Goal: Task Accomplishment & Management: Use online tool/utility

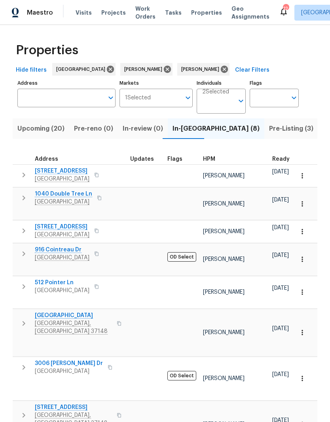
click at [183, 130] on span "In-reno (8)" at bounding box center [215, 128] width 87 height 11
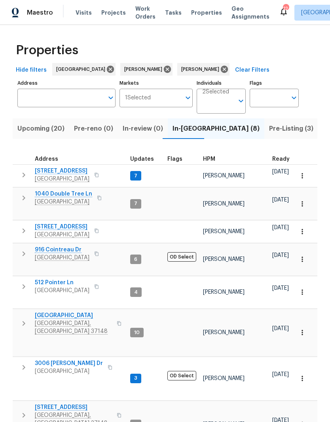
click at [61, 403] on span "1202 52E Hwy" at bounding box center [73, 407] width 77 height 8
click at [76, 193] on span "1040 Double Tree Ln" at bounding box center [63, 194] width 57 height 8
click at [80, 194] on span "1040 Double Tree Ln" at bounding box center [63, 194] width 57 height 8
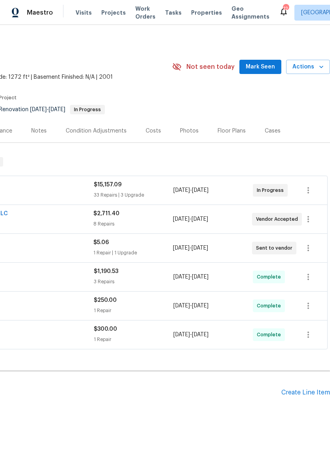
scroll to position [1, 117]
click at [262, 66] on span "Mark Seen" at bounding box center [260, 67] width 29 height 10
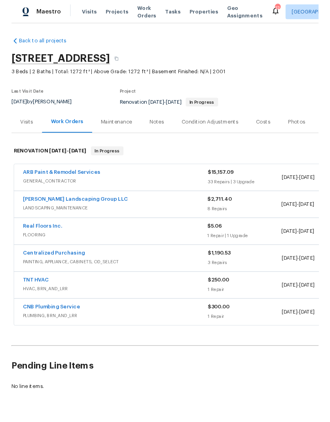
scroll to position [1, 0]
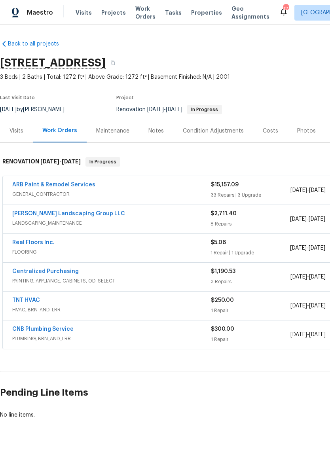
click at [40, 244] on link "Real Floors Inc." at bounding box center [33, 243] width 42 height 6
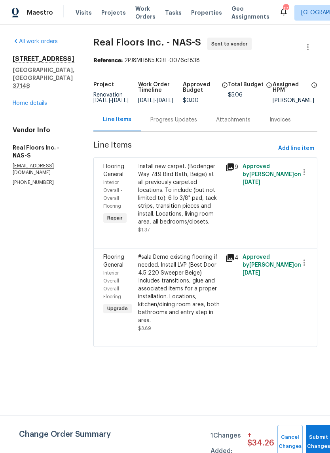
click at [185, 124] on div "Progress Updates" at bounding box center [173, 120] width 47 height 8
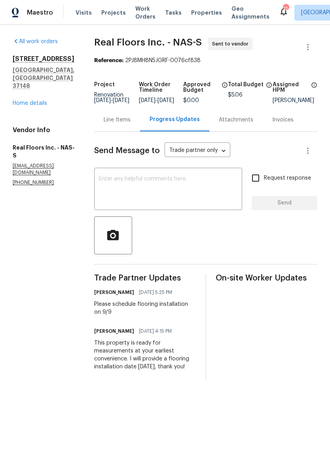
click at [128, 124] on div "Line Items" at bounding box center [117, 120] width 27 height 8
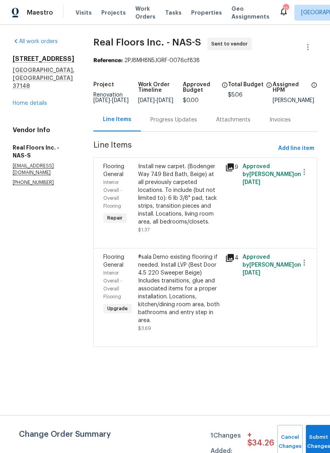
click at [195, 268] on div "#sala Demo existing flooring if needed. Install LVP (Best Door 4.5 220 Sweeper …" at bounding box center [179, 288] width 82 height 71
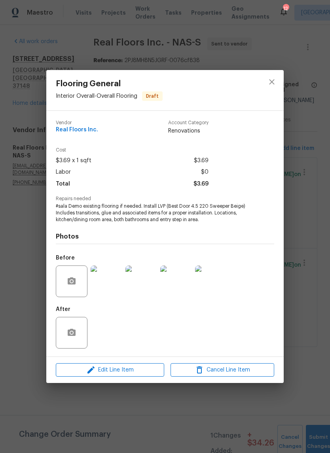
click at [116, 286] on img at bounding box center [107, 281] width 32 height 32
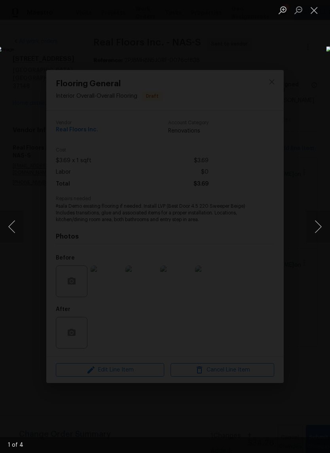
click at [317, 226] on button "Next image" at bounding box center [318, 227] width 24 height 32
click at [318, 231] on button "Next image" at bounding box center [318, 227] width 24 height 32
click at [318, 227] on button "Next image" at bounding box center [318, 227] width 24 height 32
click at [319, 229] on button "Next image" at bounding box center [318, 227] width 24 height 32
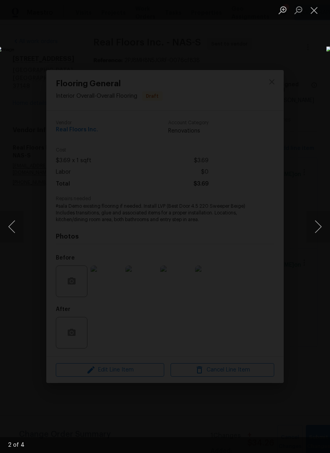
click at [315, 13] on button "Close lightbox" at bounding box center [314, 10] width 16 height 14
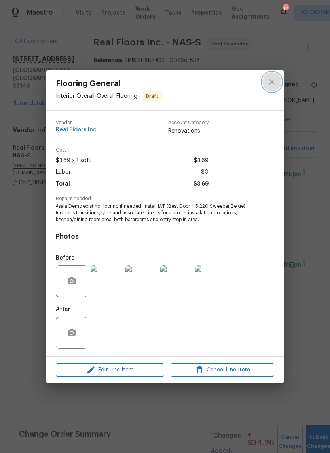
click at [274, 85] on icon "close" at bounding box center [271, 81] width 9 height 9
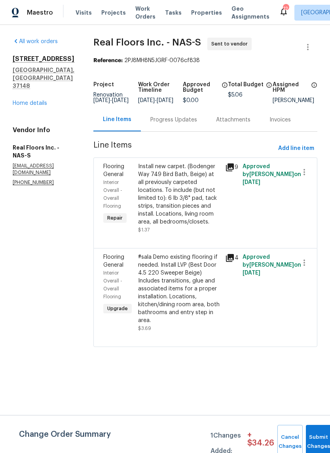
click at [189, 178] on div "Install new carpet. (Bodenger Way 749 Bird Bath, Beige) at all previously carpe…" at bounding box center [179, 194] width 82 height 63
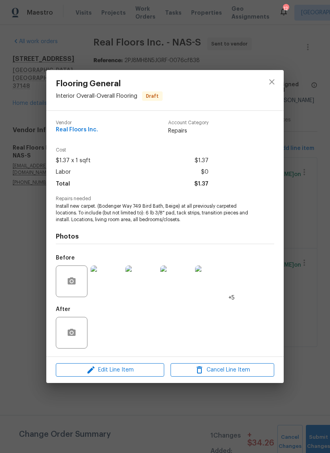
click at [114, 281] on img at bounding box center [107, 281] width 32 height 32
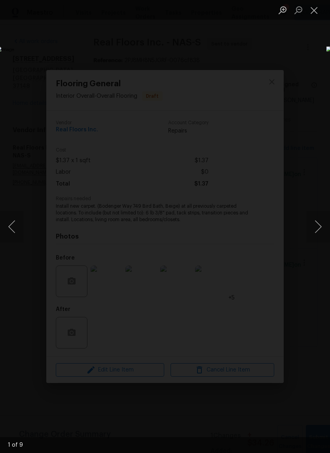
click at [315, 227] on button "Next image" at bounding box center [318, 227] width 24 height 32
click at [318, 229] on button "Next image" at bounding box center [318, 227] width 24 height 32
click at [325, 230] on button "Next image" at bounding box center [318, 227] width 24 height 32
click at [321, 229] on button "Next image" at bounding box center [318, 227] width 24 height 32
click at [318, 226] on button "Next image" at bounding box center [318, 227] width 24 height 32
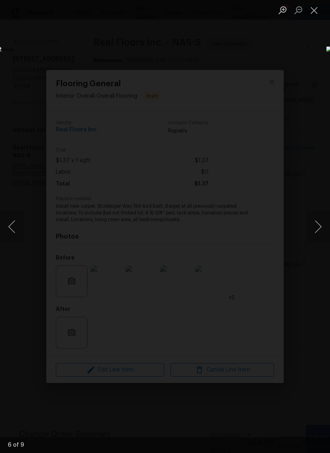
click at [320, 227] on button "Next image" at bounding box center [318, 227] width 24 height 32
click at [321, 228] on button "Next image" at bounding box center [318, 227] width 24 height 32
click at [320, 225] on button "Next image" at bounding box center [318, 227] width 24 height 32
click at [320, 229] on button "Next image" at bounding box center [318, 227] width 24 height 32
click at [321, 227] on button "Next image" at bounding box center [318, 227] width 24 height 32
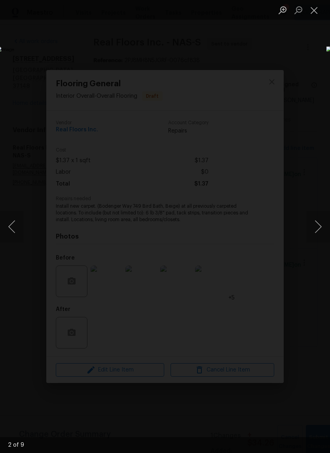
click at [314, 15] on button "Close lightbox" at bounding box center [314, 10] width 16 height 14
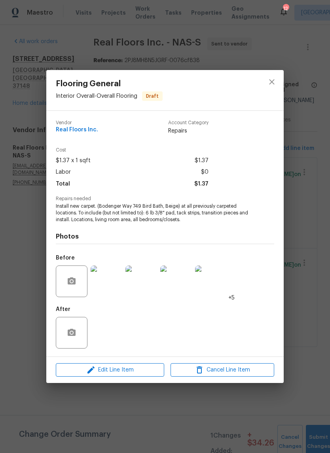
click at [115, 282] on img at bounding box center [107, 281] width 32 height 32
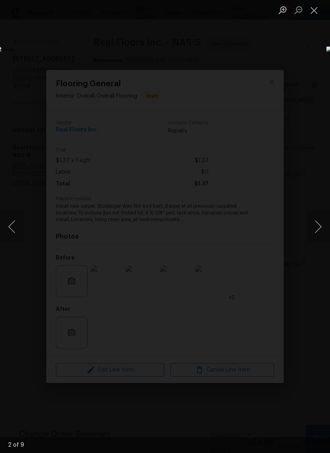
click at [318, 226] on button "Next image" at bounding box center [318, 227] width 24 height 32
click at [320, 223] on button "Next image" at bounding box center [318, 227] width 24 height 32
click at [321, 225] on button "Next image" at bounding box center [318, 227] width 24 height 32
click at [320, 224] on button "Next image" at bounding box center [318, 227] width 24 height 32
click at [319, 229] on button "Next image" at bounding box center [318, 227] width 24 height 32
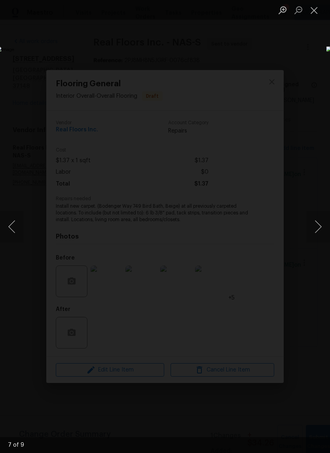
click at [320, 229] on button "Next image" at bounding box center [318, 227] width 24 height 32
click at [318, 228] on button "Next image" at bounding box center [318, 227] width 24 height 32
click at [314, 11] on button "Close lightbox" at bounding box center [314, 10] width 16 height 14
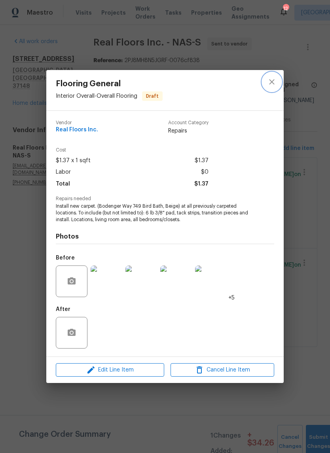
click at [274, 81] on icon "close" at bounding box center [271, 81] width 9 height 9
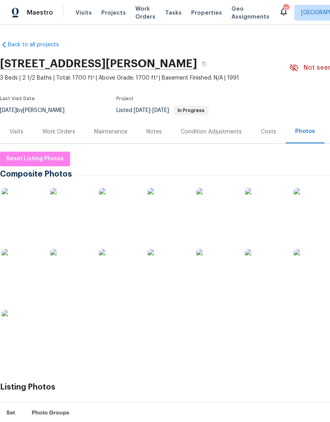
click at [31, 207] on img at bounding box center [22, 208] width 40 height 40
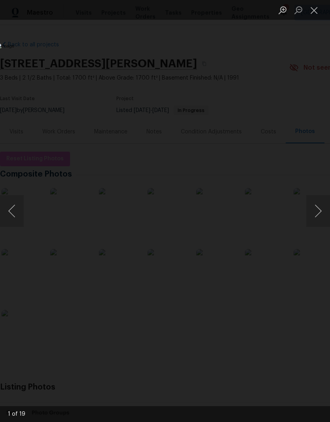
click at [318, 218] on button "Next image" at bounding box center [318, 211] width 24 height 32
click at [318, 214] on button "Next image" at bounding box center [318, 211] width 24 height 32
click at [314, 217] on button "Next image" at bounding box center [318, 211] width 24 height 32
click at [316, 217] on button "Next image" at bounding box center [318, 211] width 24 height 32
click at [320, 213] on button "Next image" at bounding box center [318, 211] width 24 height 32
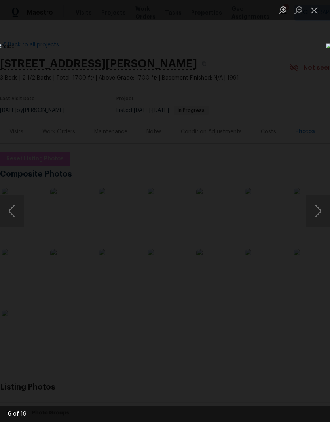
click at [319, 214] on button "Next image" at bounding box center [318, 211] width 24 height 32
click at [316, 216] on button "Next image" at bounding box center [318, 211] width 24 height 32
click at [321, 216] on button "Next image" at bounding box center [318, 211] width 24 height 32
click at [316, 214] on button "Next image" at bounding box center [318, 211] width 24 height 32
click at [318, 215] on button "Next image" at bounding box center [318, 211] width 24 height 32
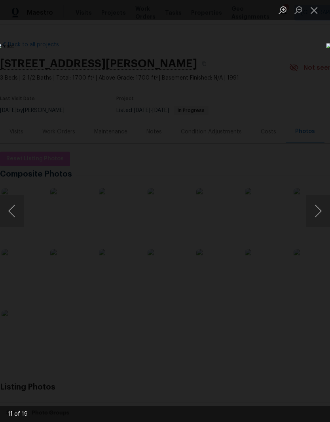
click at [316, 218] on button "Next image" at bounding box center [318, 211] width 24 height 32
click at [315, 216] on button "Next image" at bounding box center [318, 211] width 24 height 32
click at [319, 215] on button "Next image" at bounding box center [318, 211] width 24 height 32
click at [319, 213] on button "Next image" at bounding box center [318, 211] width 24 height 32
click at [317, 214] on button "Next image" at bounding box center [318, 211] width 24 height 32
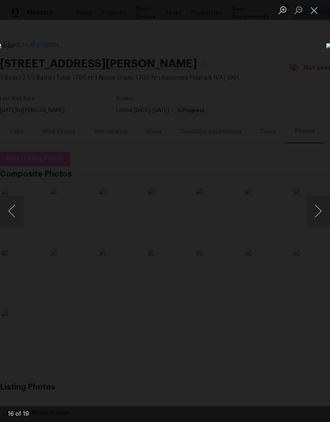
click at [318, 215] on button "Next image" at bounding box center [318, 211] width 24 height 32
click at [317, 217] on button "Next image" at bounding box center [318, 211] width 24 height 32
click at [319, 216] on button "Next image" at bounding box center [318, 211] width 24 height 32
click at [320, 215] on button "Next image" at bounding box center [318, 211] width 24 height 32
click at [319, 214] on button "Next image" at bounding box center [318, 211] width 24 height 32
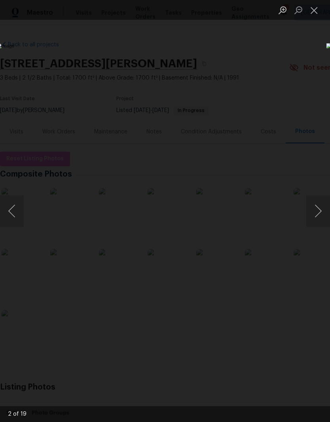
click at [317, 11] on button "Close lightbox" at bounding box center [314, 10] width 16 height 14
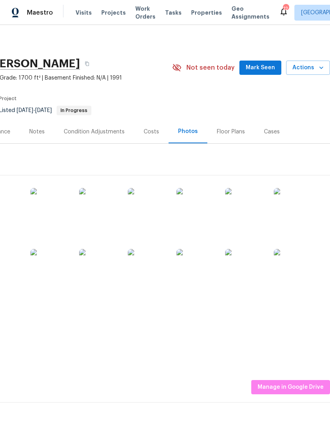
scroll to position [0, 117]
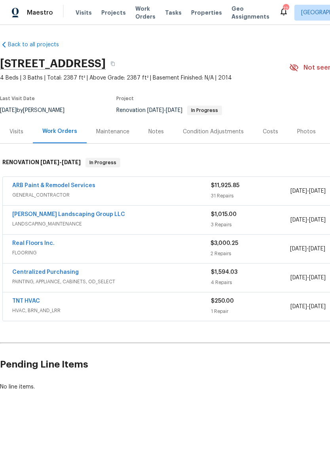
click at [77, 186] on link "ARB Paint & Remodel Services" at bounding box center [53, 186] width 83 height 6
click at [79, 187] on link "ARB Paint & Remodel Services" at bounding box center [53, 186] width 83 height 6
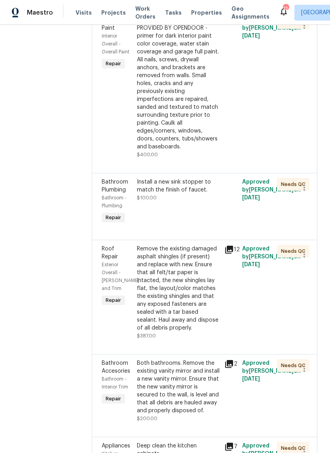
scroll to position [2241, 0]
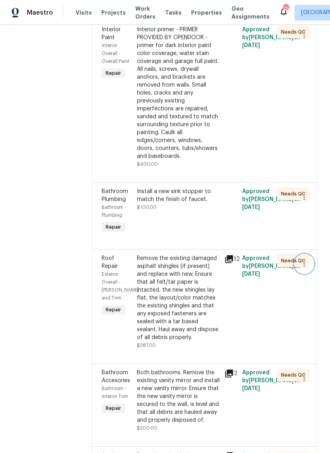
click at [306, 259] on icon "button" at bounding box center [303, 263] width 9 height 9
click at [308, 157] on li "Cancel" at bounding box center [308, 153] width 30 height 13
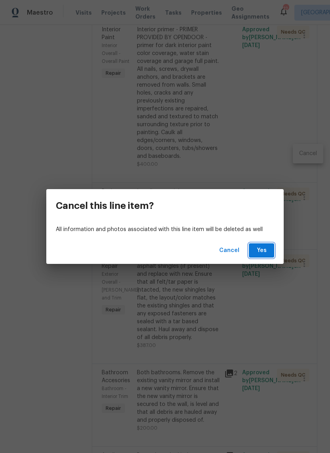
click at [266, 251] on span "Yes" at bounding box center [261, 251] width 13 height 10
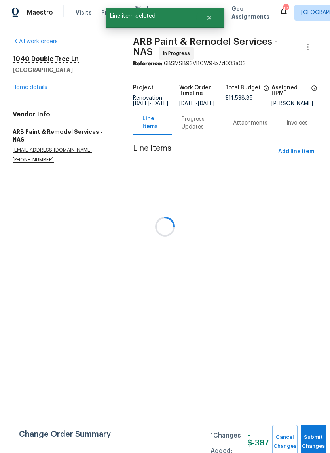
scroll to position [0, 0]
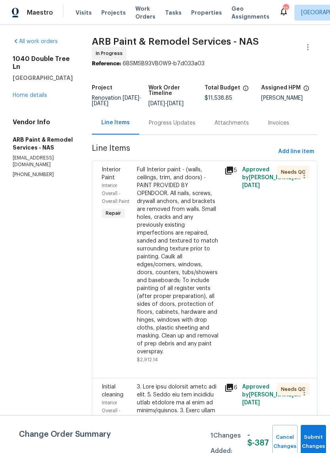
click at [42, 87] on div "1040 Double Tree Ln Gallatin, TN 37066 Home details" at bounding box center [43, 77] width 60 height 44
click at [40, 96] on link "Home details" at bounding box center [30, 96] width 34 height 6
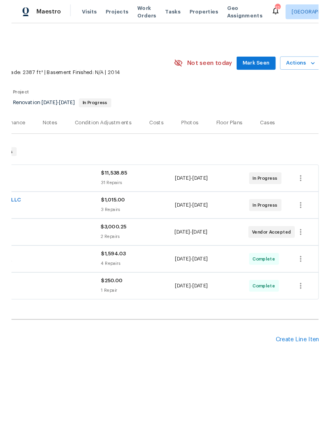
scroll to position [0, 114]
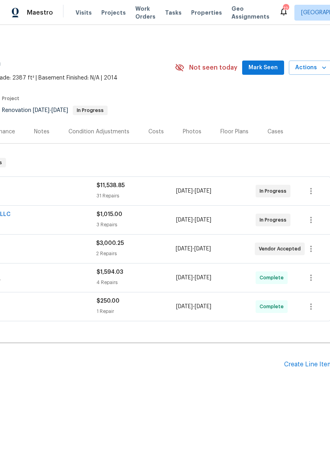
click at [309, 363] on div "Create Line Item" at bounding box center [308, 365] width 49 height 8
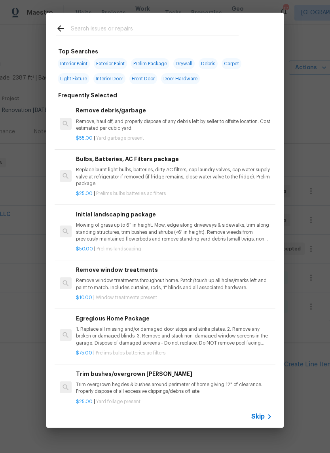
click at [120, 24] on input "text" at bounding box center [155, 30] width 168 height 12
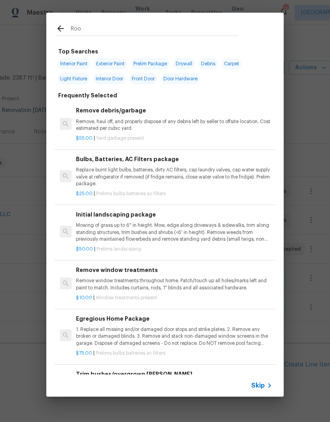
type input "Roof"
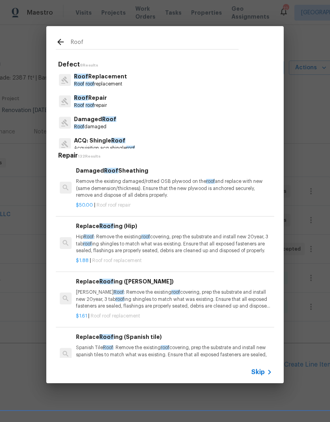
click at [114, 81] on p "Roof roof replacement" at bounding box center [100, 84] width 53 height 7
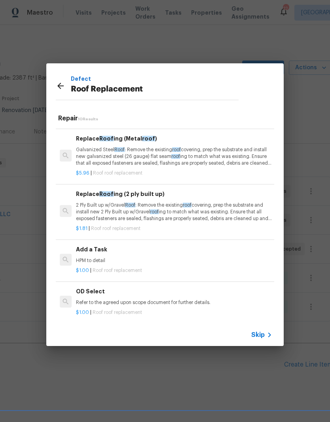
scroll to position [326, 0]
click at [101, 259] on p "HPM to detail" at bounding box center [174, 261] width 196 height 7
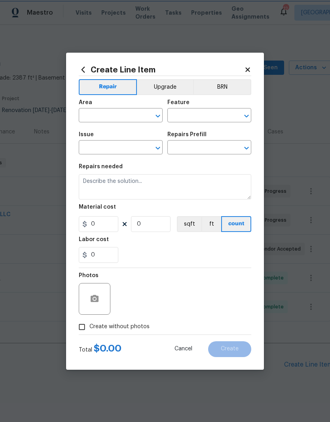
type input "Eaves and Trim"
type input "Roof Replacement"
type input "Add a Task $1.00"
type textarea "HPM to detail"
type input "1"
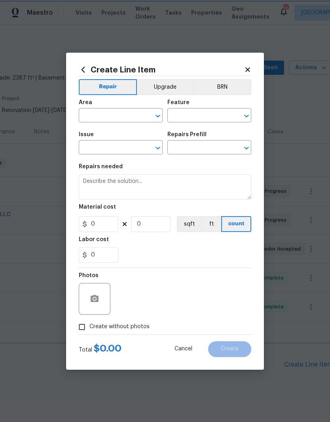
type input "1"
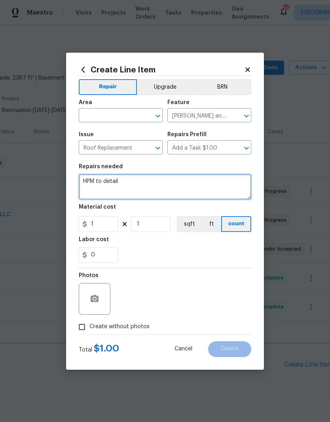
click at [133, 181] on textarea "HPM to detail" at bounding box center [165, 186] width 172 height 25
type textarea "H"
type textarea "Full roof replacement"
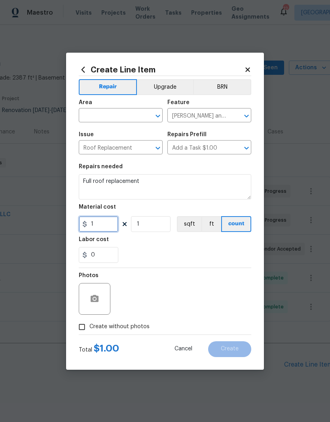
click at [106, 223] on input "1" at bounding box center [99, 224] width 40 height 16
type input "16000"
click at [134, 112] on body "Maestro Visits Projects Work Orders Tasks Properties Geo Assignments 12 Nashvil…" at bounding box center [165, 211] width 330 height 422
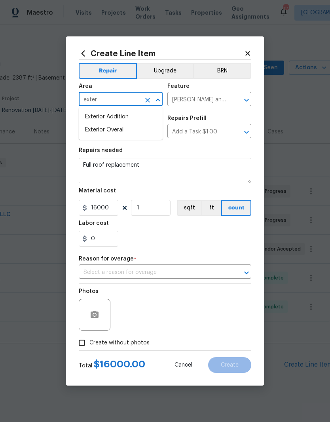
click at [127, 130] on li "Exterior Overall" at bounding box center [121, 129] width 84 height 13
type input "Exterior Overall"
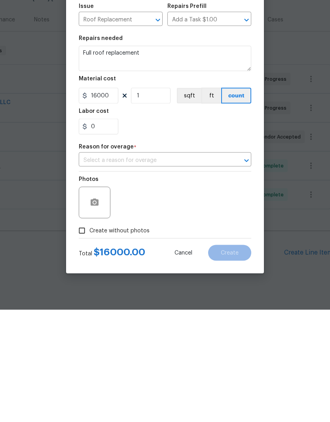
click at [246, 271] on icon "Open" at bounding box center [246, 272] width 4 height 3
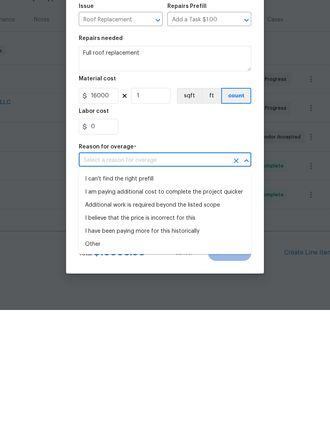
click at [208, 310] on li "Additional work is required beyond the listed scope" at bounding box center [165, 316] width 172 height 13
type input "Additional work is required beyond the listed scope"
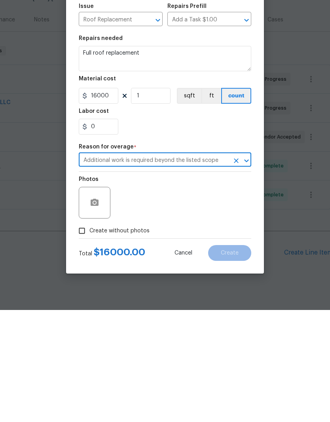
scroll to position [23, 0]
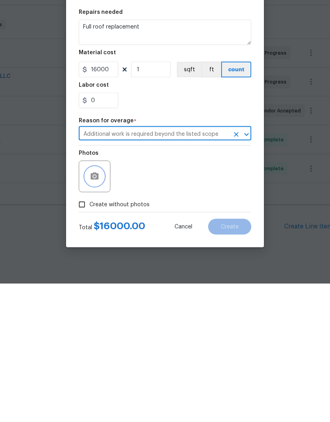
click at [97, 310] on icon "button" at bounding box center [95, 313] width 8 height 7
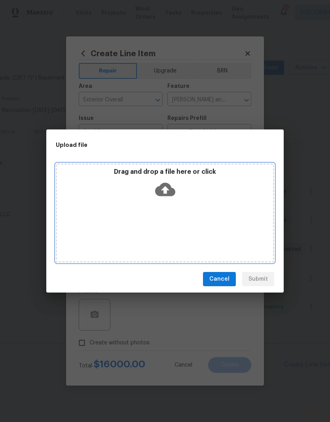
click at [159, 211] on div "Drag and drop a file here or click" at bounding box center [165, 212] width 218 height 99
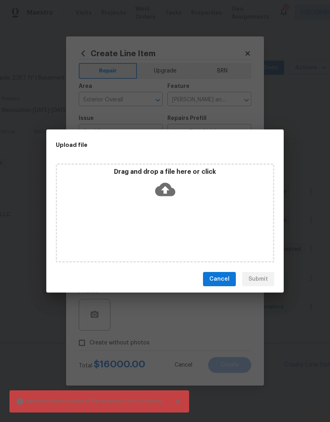
click at [226, 278] on span "Cancel" at bounding box center [219, 279] width 20 height 10
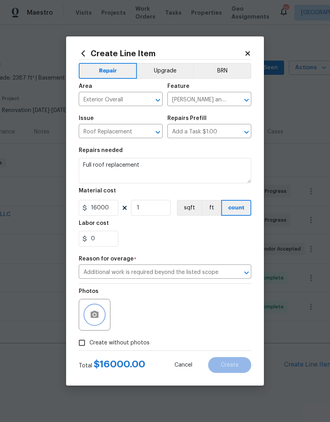
click at [101, 316] on button "button" at bounding box center [94, 314] width 19 height 19
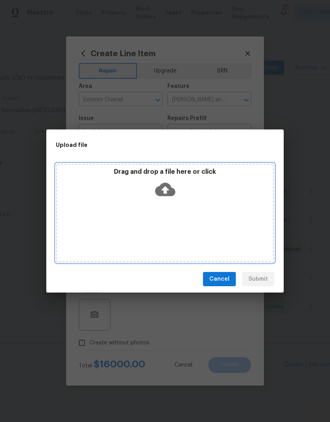
click at [191, 197] on div "Drag and drop a file here or click" at bounding box center [165, 185] width 216 height 34
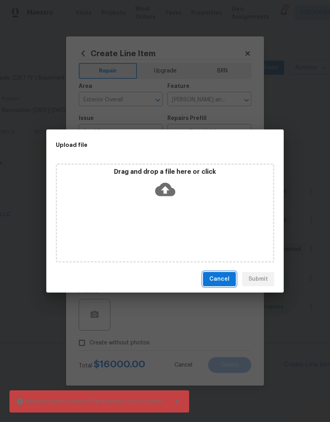
click at [225, 278] on span "Cancel" at bounding box center [219, 279] width 20 height 10
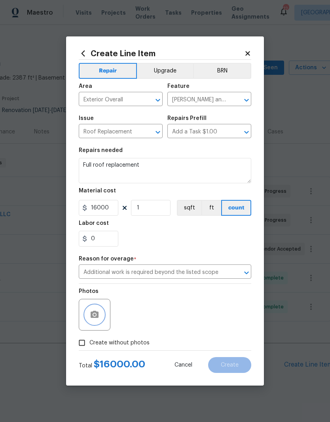
click at [102, 314] on button "button" at bounding box center [94, 314] width 19 height 19
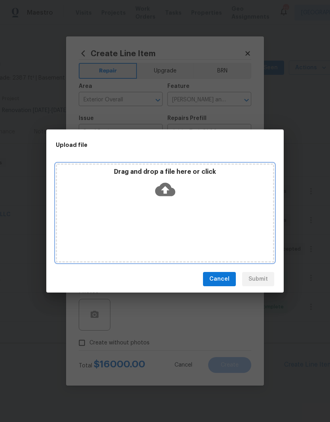
click at [194, 200] on div "Drag and drop a file here or click" at bounding box center [165, 185] width 216 height 34
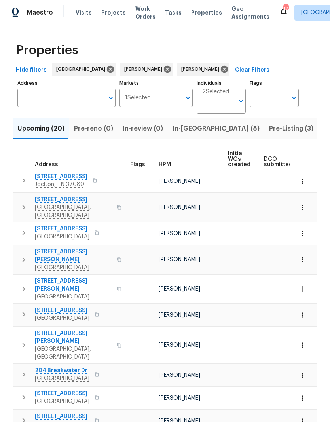
click at [182, 131] on span "In-[GEOGRAPHIC_DATA] (8)" at bounding box center [215, 128] width 87 height 11
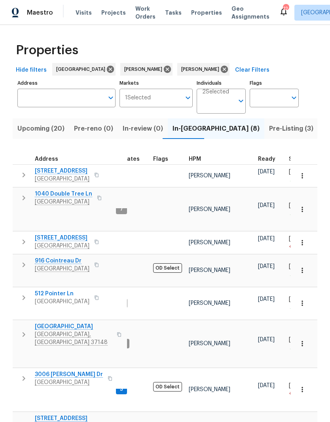
scroll to position [6, 14]
click at [93, 132] on span "Pre-reno (0)" at bounding box center [93, 128] width 39 height 11
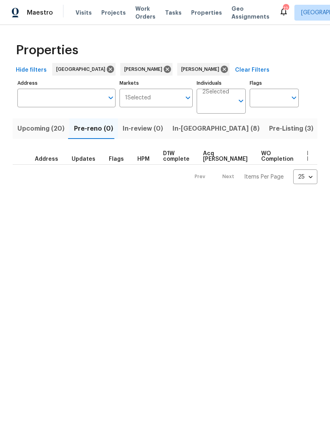
click at [40, 131] on span "Upcoming (20)" at bounding box center [40, 128] width 47 height 11
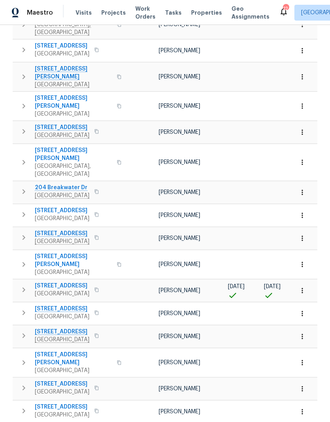
scroll to position [182, 0]
click at [306, 282] on button "button" at bounding box center [301, 290] width 17 height 17
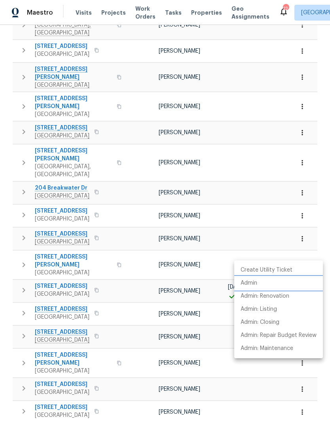
click at [256, 284] on p "Admin" at bounding box center [248, 283] width 17 height 8
click at [131, 251] on div at bounding box center [165, 211] width 330 height 422
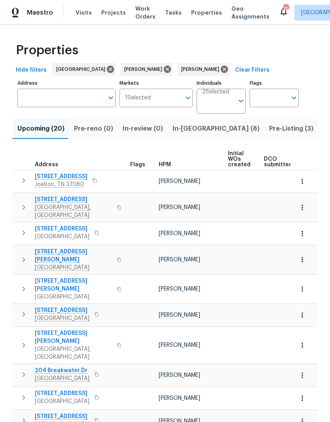
scroll to position [0, 0]
click at [182, 130] on span "In-reno (8)" at bounding box center [215, 128] width 87 height 11
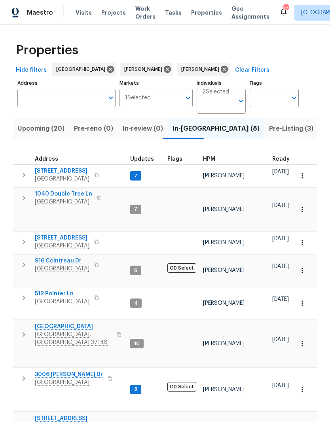
click at [66, 289] on span "512 Pointer Ln" at bounding box center [62, 293] width 55 height 8
click at [306, 294] on button "button" at bounding box center [301, 302] width 17 height 17
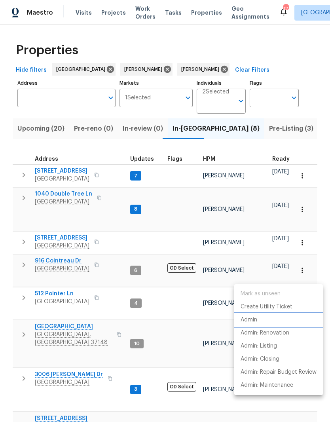
click at [255, 319] on p "Admin" at bounding box center [248, 320] width 17 height 8
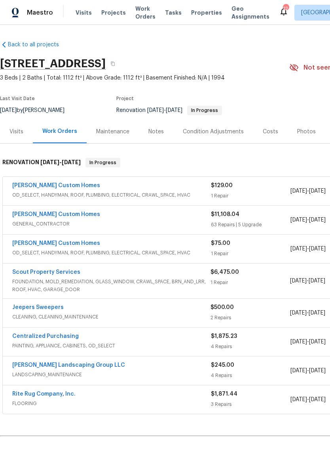
click at [63, 214] on link "[PERSON_NAME] Custom Homes" at bounding box center [56, 215] width 88 height 6
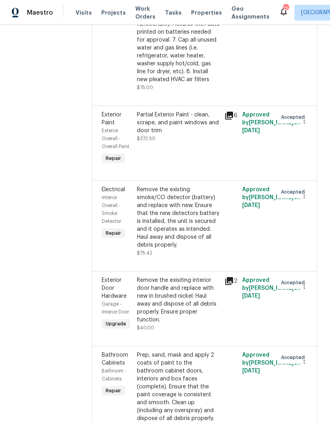
scroll to position [659, 0]
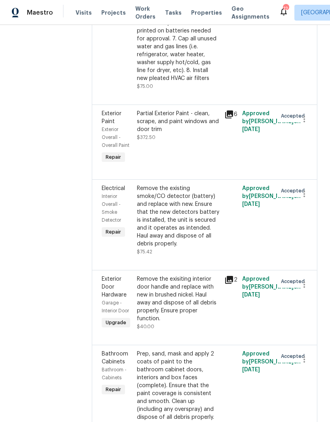
click at [188, 133] on div "Partial Exterior Paint - clean, scrape, and paint windows and door trim" at bounding box center [178, 122] width 83 height 24
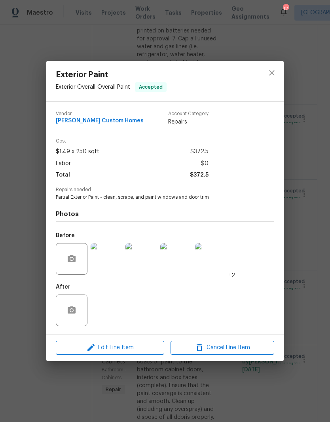
click at [113, 261] on img at bounding box center [107, 259] width 32 height 32
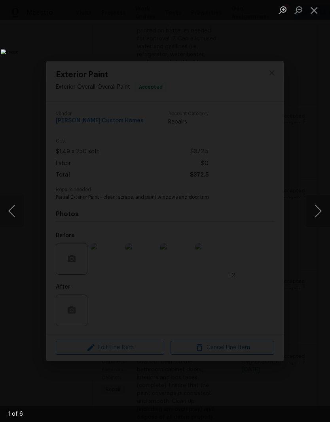
click at [321, 217] on button "Next image" at bounding box center [318, 211] width 24 height 32
click at [314, 216] on button "Next image" at bounding box center [318, 211] width 24 height 32
click at [315, 216] on button "Next image" at bounding box center [318, 211] width 24 height 32
click at [319, 219] on button "Next image" at bounding box center [318, 211] width 24 height 32
click at [318, 217] on button "Next image" at bounding box center [318, 211] width 24 height 32
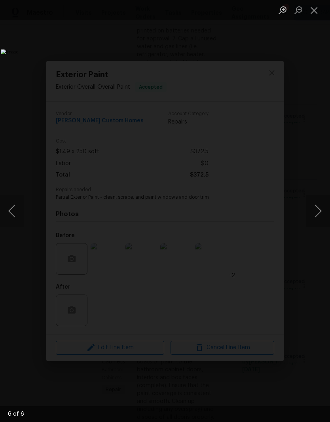
click at [315, 11] on button "Close lightbox" at bounding box center [314, 10] width 16 height 14
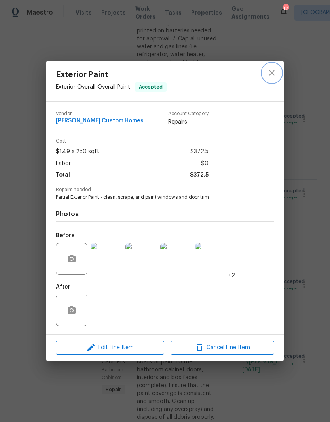
click at [275, 74] on icon "close" at bounding box center [271, 72] width 9 height 9
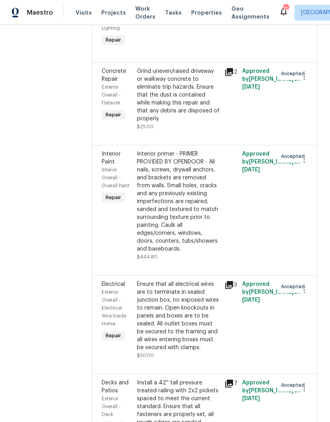
scroll to position [1139, 0]
click at [189, 122] on div "Grind uneven/raised driveway or walkway concrete to eliminate trip hazards. Ens…" at bounding box center [178, 94] width 83 height 55
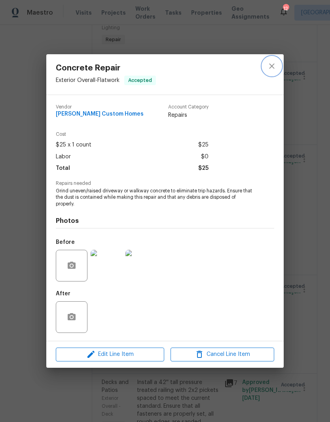
click at [275, 65] on icon "close" at bounding box center [271, 65] width 9 height 9
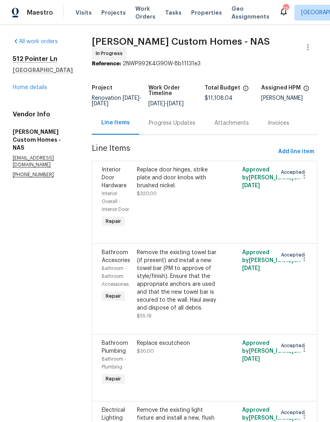
scroll to position [0, 0]
click at [46, 87] on link "Home details" at bounding box center [30, 88] width 34 height 6
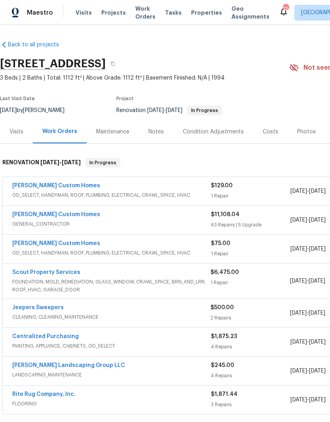
click at [70, 185] on link "[PERSON_NAME] Custom Homes" at bounding box center [56, 186] width 88 height 6
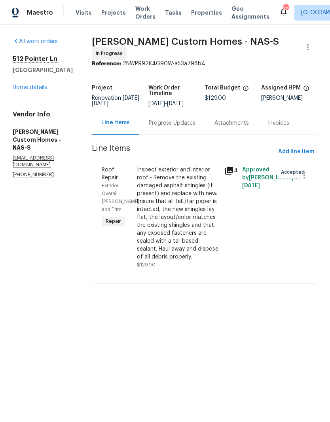
click at [204, 175] on div "Inspect exterior and interior roof - Remove the existing damaged asphalt shingl…" at bounding box center [178, 213] width 83 height 95
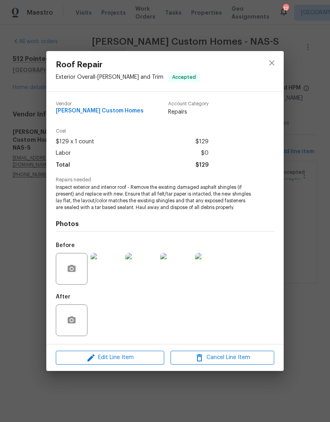
click at [115, 271] on img at bounding box center [107, 269] width 32 height 32
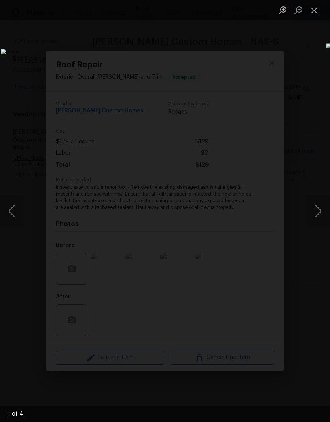
click at [320, 216] on button "Next image" at bounding box center [318, 211] width 24 height 32
click at [320, 215] on button "Next image" at bounding box center [318, 211] width 24 height 32
click at [320, 218] on button "Next image" at bounding box center [318, 211] width 24 height 32
click at [315, 13] on button "Close lightbox" at bounding box center [314, 10] width 16 height 14
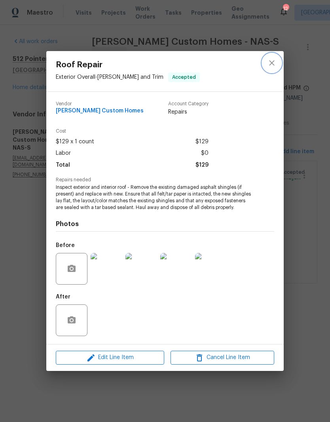
click at [276, 66] on button "close" at bounding box center [271, 62] width 19 height 19
